Goal: Check status: Check status

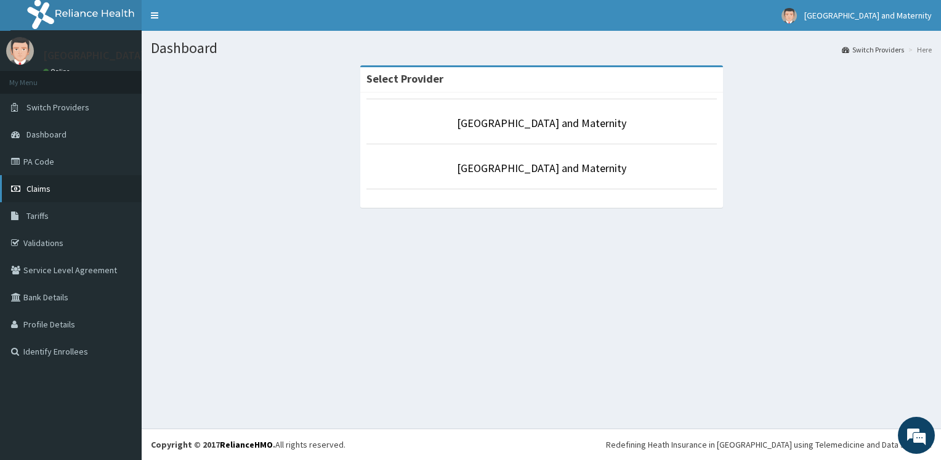
click at [94, 184] on link "Claims" at bounding box center [71, 188] width 142 height 27
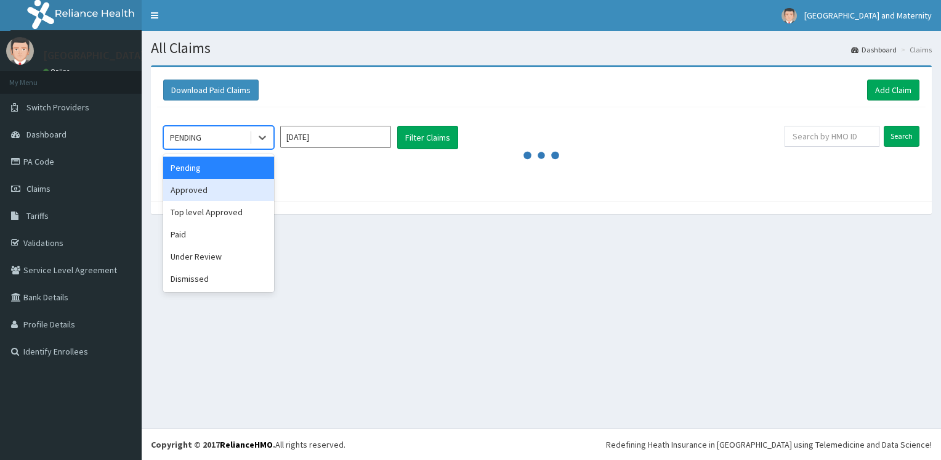
click at [244, 149] on div "option Approved focused, 2 of 6. 6 results available. Use Up and Down to choose…" at bounding box center [218, 137] width 111 height 23
click at [244, 186] on div "Approved" at bounding box center [218, 190] width 111 height 22
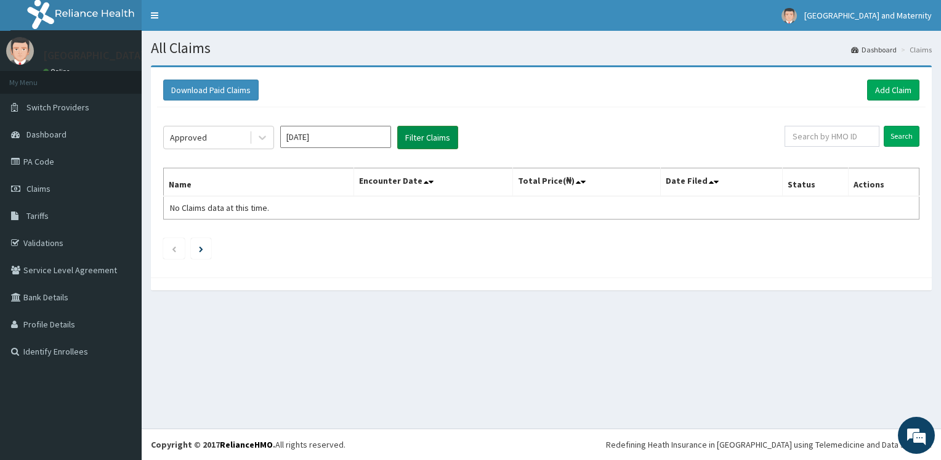
click at [419, 144] on button "Filter Claims" at bounding box center [427, 137] width 61 height 23
